Goal: Information Seeking & Learning: Learn about a topic

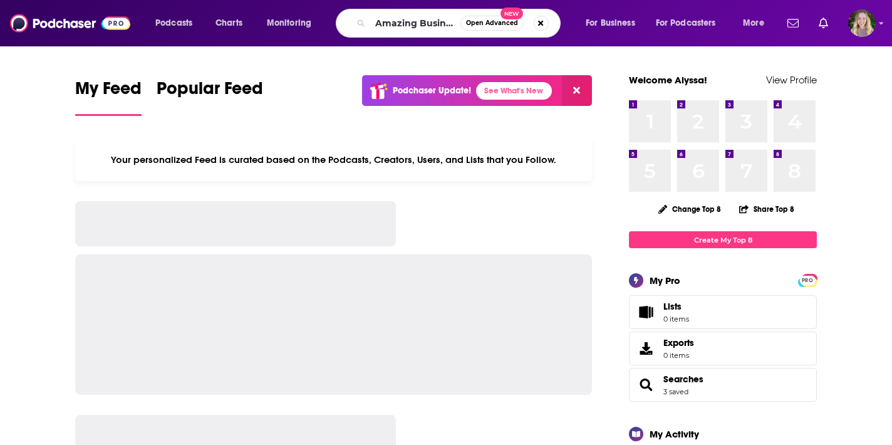
scroll to position [0, 34]
type input "Amazing Business Radio"
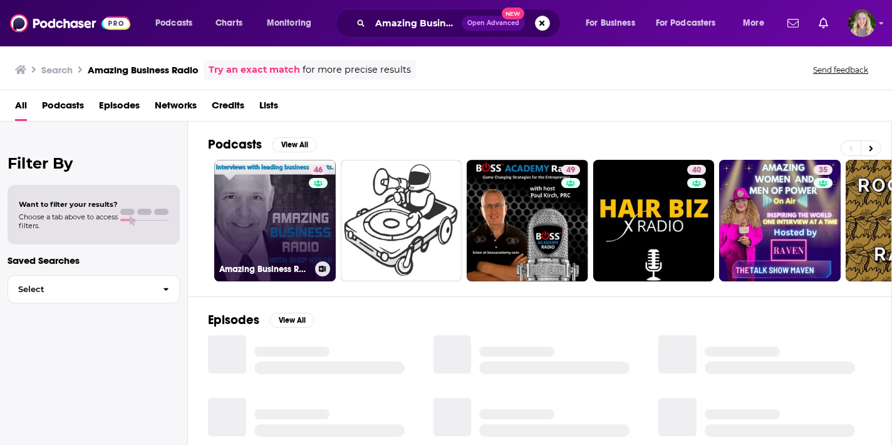
click at [288, 234] on link "46 Amazing Business Radio" at bounding box center [274, 220] width 121 height 121
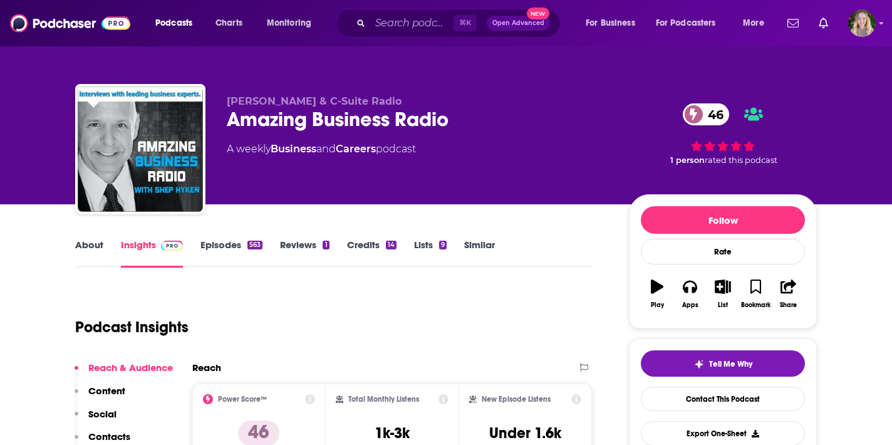
click at [89, 256] on link "About" at bounding box center [89, 253] width 28 height 29
